Goal: Task Accomplishment & Management: Use online tool/utility

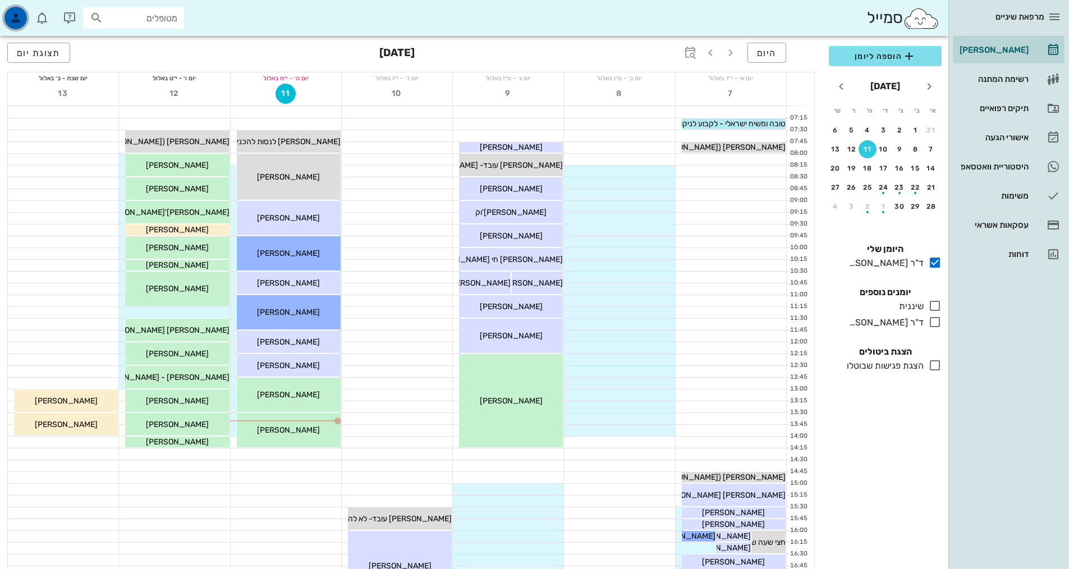
click at [20, 17] on icon "button" at bounding box center [15, 17] width 13 height 13
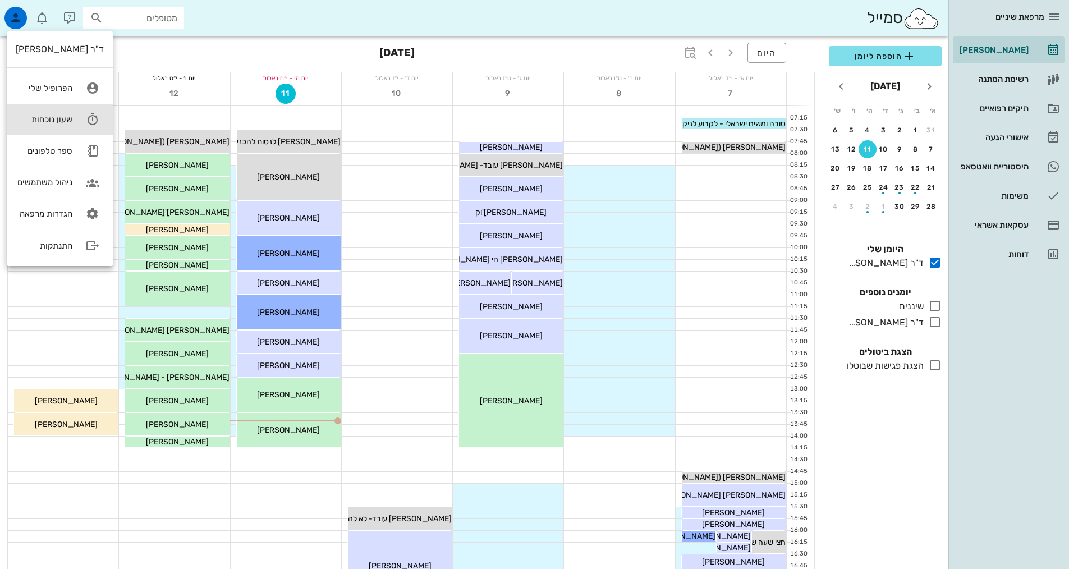
click at [82, 121] on icon at bounding box center [92, 119] width 22 height 22
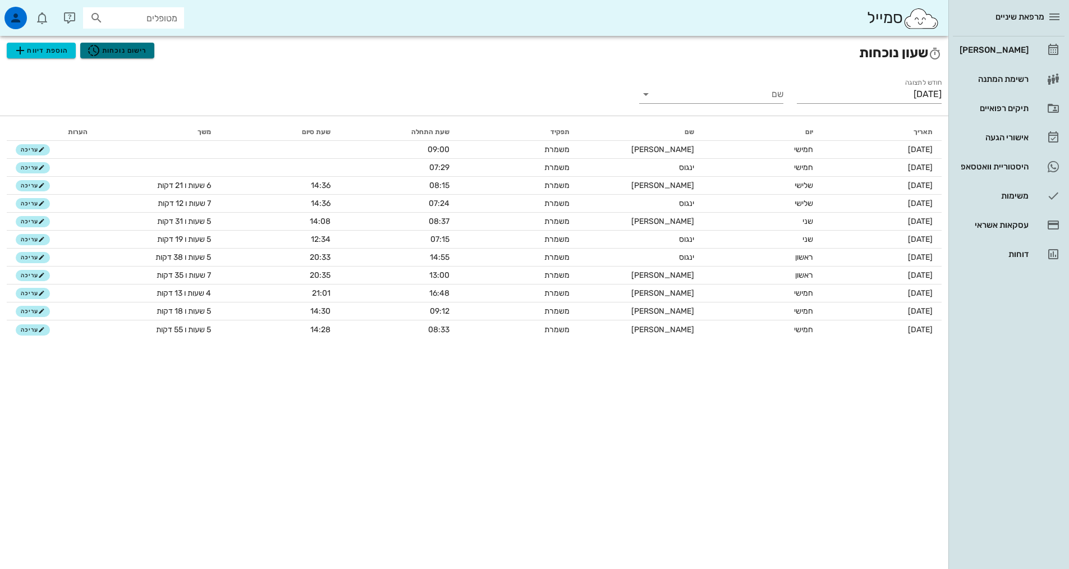
click at [104, 45] on span "רישום נוכחות" at bounding box center [117, 50] width 60 height 13
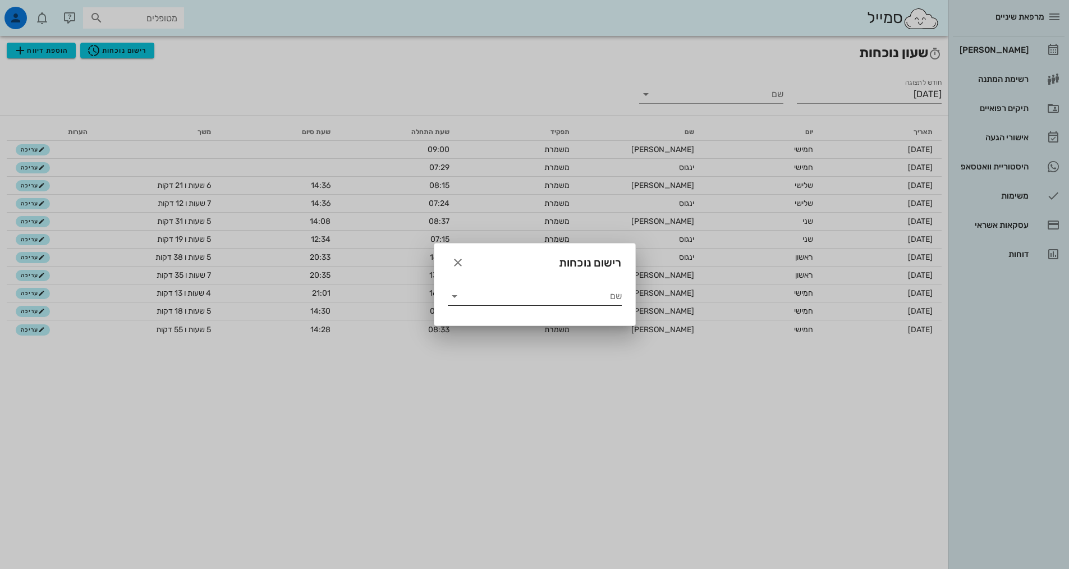
click at [511, 285] on div "שם" at bounding box center [535, 293] width 174 height 25
click at [508, 292] on input "שם" at bounding box center [543, 296] width 158 height 18
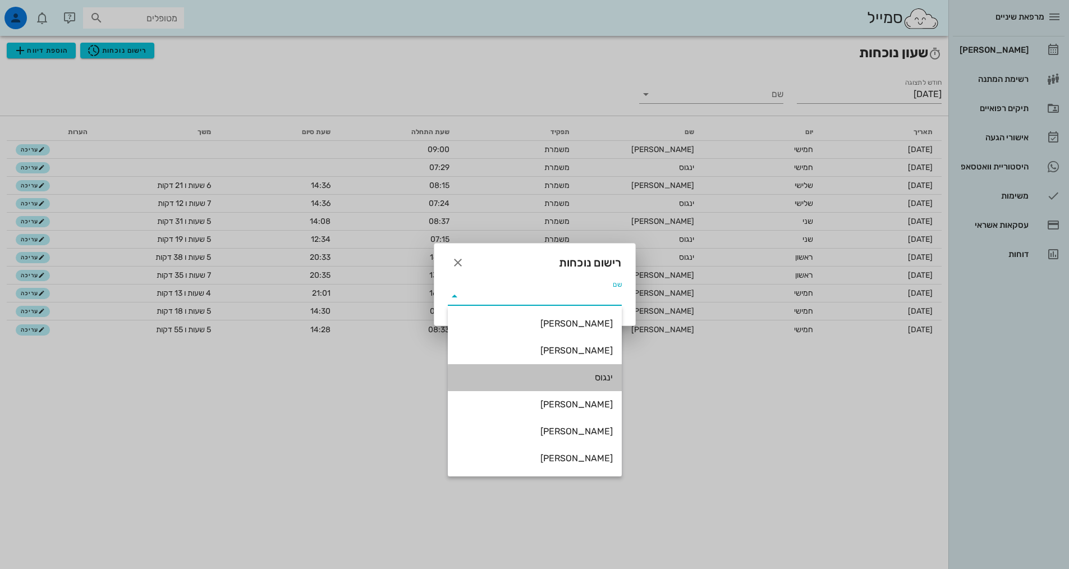
click at [550, 378] on div "ינגוס" at bounding box center [535, 377] width 156 height 11
type input "ינגוס"
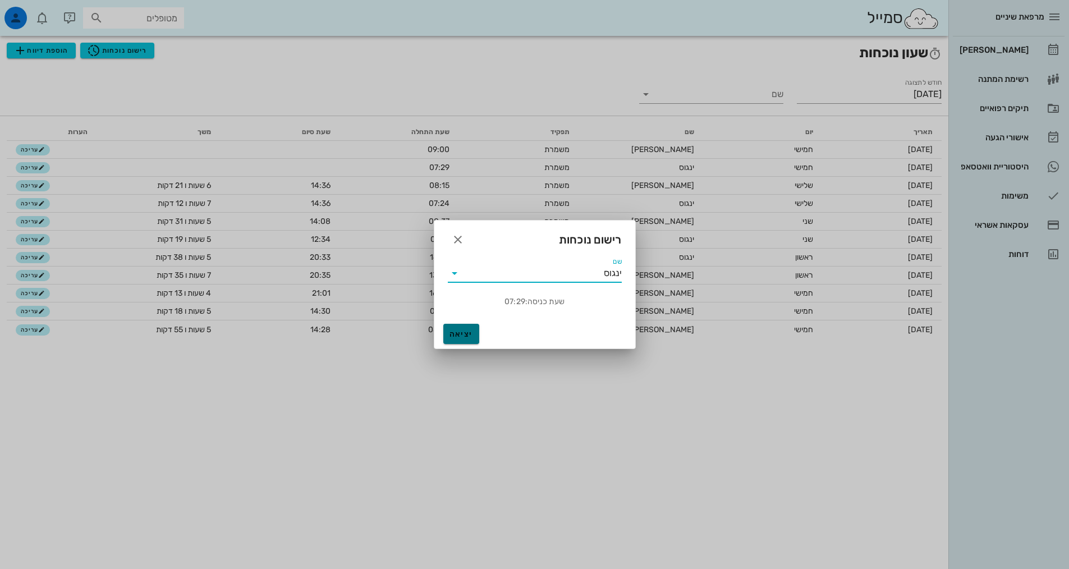
click at [465, 337] on span "יציאה" at bounding box center [461, 334] width 27 height 10
